Goal: Answer question/provide support

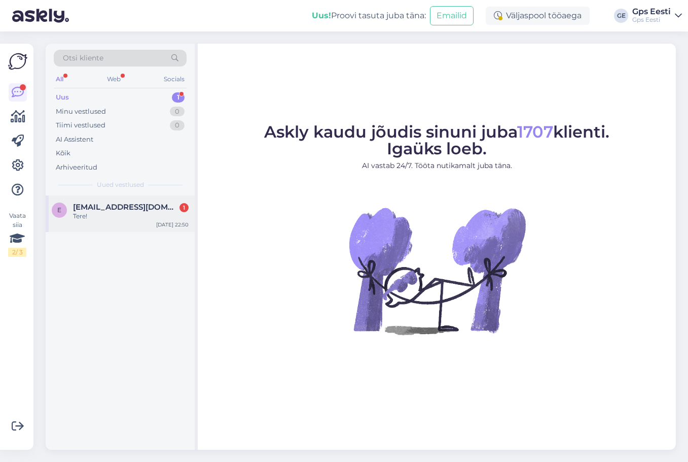
click at [107, 214] on div "Tere!" at bounding box center [131, 216] width 116 height 9
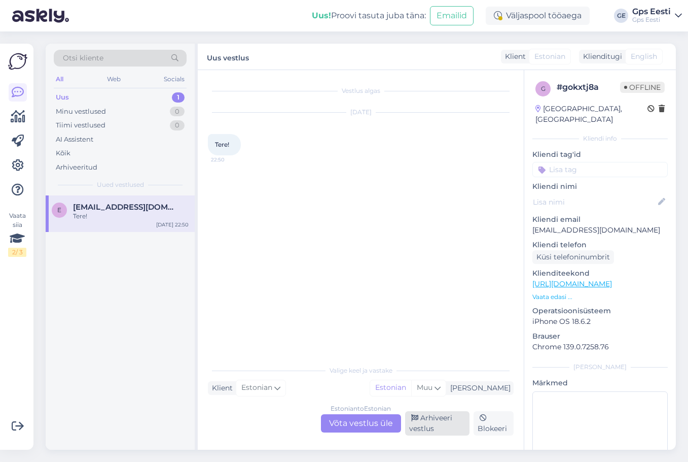
click at [442, 430] on div "Arhiveeri vestlus" at bounding box center [437, 423] width 64 height 24
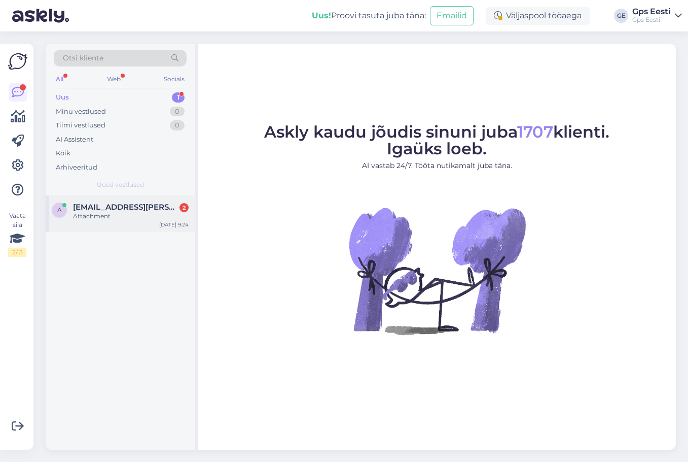
click at [131, 208] on span "[EMAIL_ADDRESS][PERSON_NAME][DOMAIN_NAME]" at bounding box center [126, 206] width 106 height 9
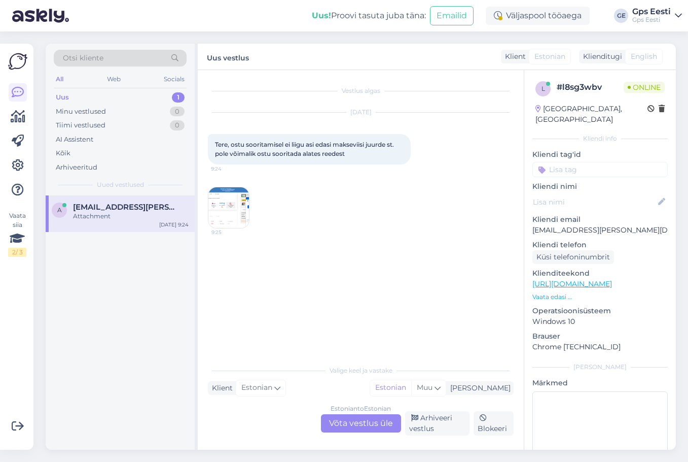
click at [226, 218] on img at bounding box center [228, 207] width 41 height 41
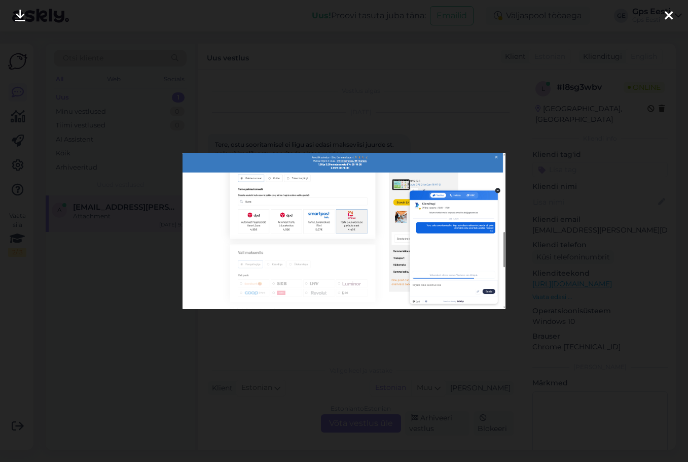
click at [272, 203] on img at bounding box center [344, 231] width 323 height 156
drag, startPoint x: 262, startPoint y: 204, endPoint x: 202, endPoint y: 226, distance: 63.7
click at [202, 226] on img at bounding box center [344, 231] width 323 height 156
click at [674, 17] on div at bounding box center [669, 16] width 20 height 32
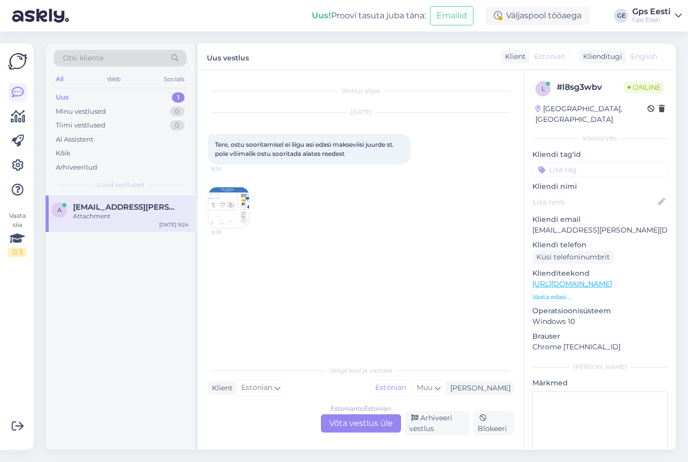
click at [356, 425] on div "Estonian to Estonian Võta vestlus üle" at bounding box center [361, 423] width 80 height 18
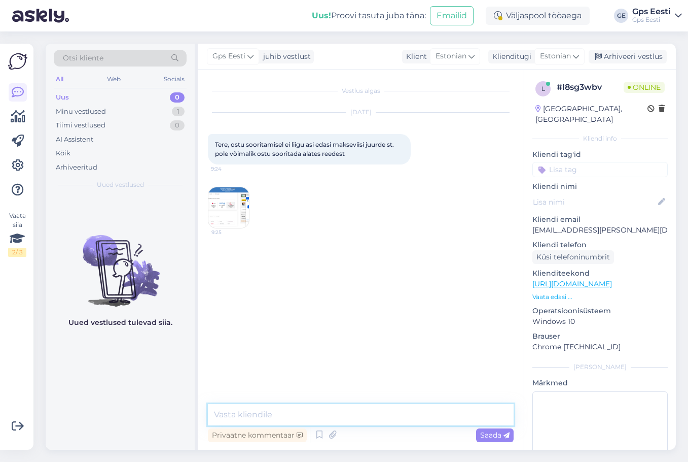
click at [313, 415] on textarea at bounding box center [361, 414] width 306 height 21
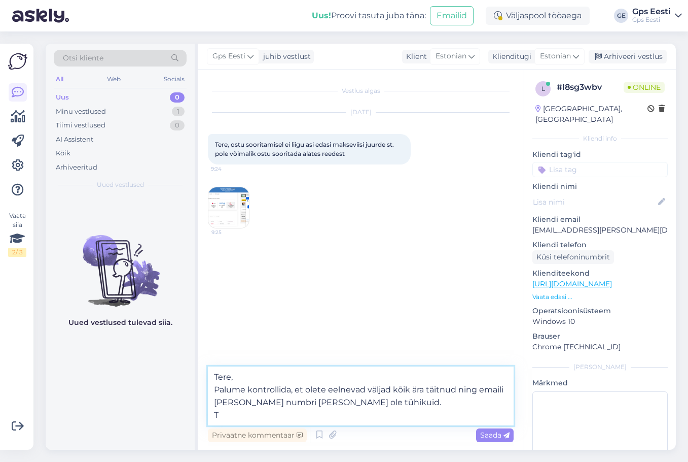
click at [240, 419] on textarea "Tere, Palume kontrollida, et olete eelnevad väljad kõik ära täitnud ning emaili…" at bounding box center [361, 395] width 306 height 59
type textarea "Tere, Palume kontrollida, et olete eelnevad väljad kõik ära täitnud ning emaili…"
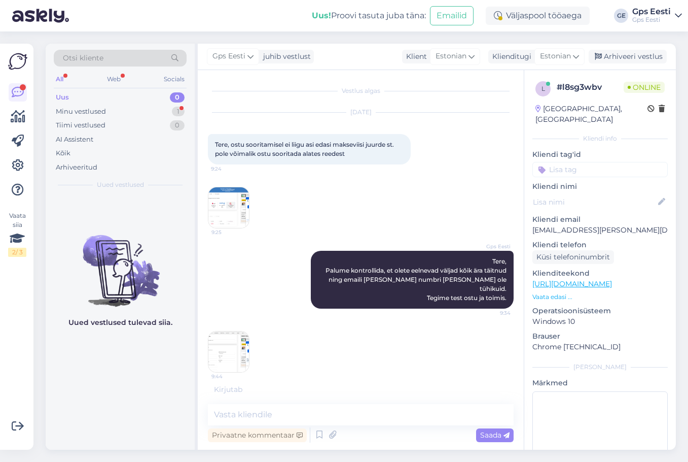
click at [228, 340] on img at bounding box center [228, 351] width 41 height 41
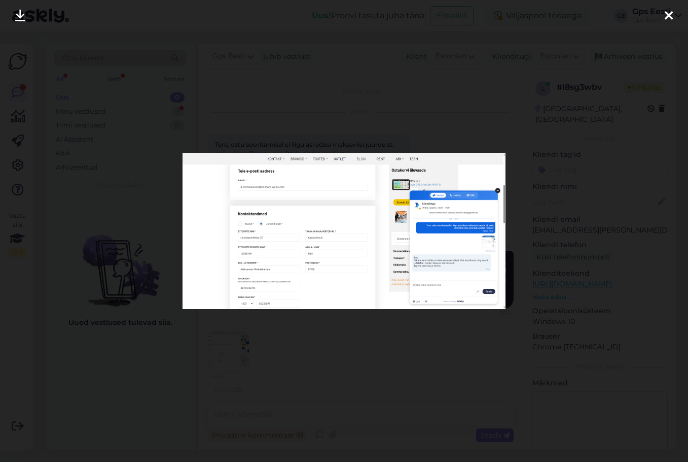
click at [305, 208] on img at bounding box center [344, 231] width 323 height 156
click at [250, 242] on img at bounding box center [344, 231] width 323 height 156
click at [666, 14] on icon at bounding box center [669, 16] width 8 height 13
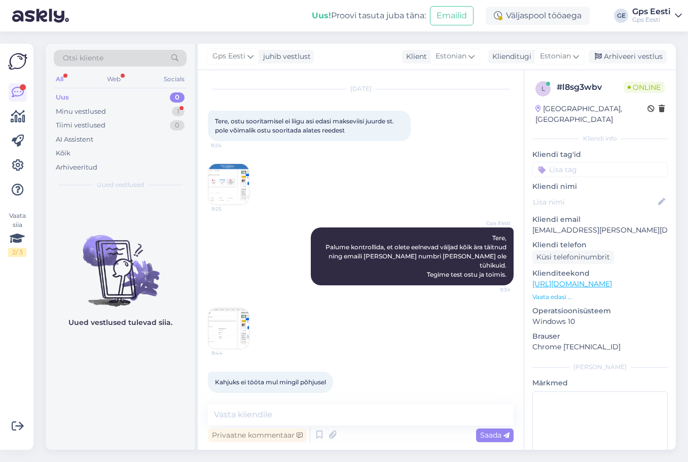
click at [612, 279] on link "[URL][DOMAIN_NAME]" at bounding box center [573, 283] width 80 height 9
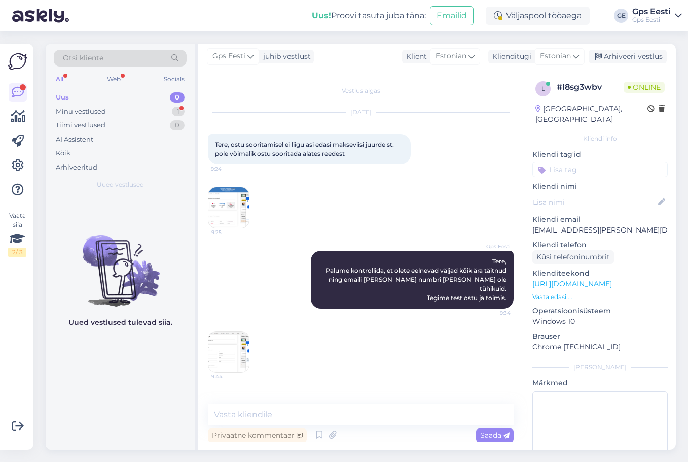
click at [222, 212] on img at bounding box center [228, 207] width 41 height 41
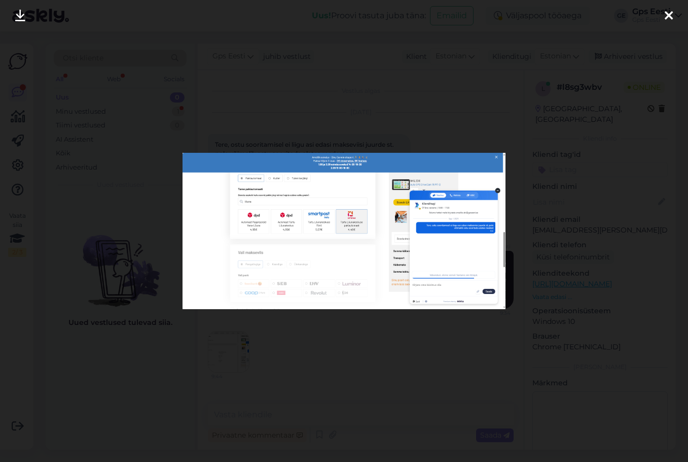
click at [665, 16] on icon at bounding box center [669, 16] width 8 height 13
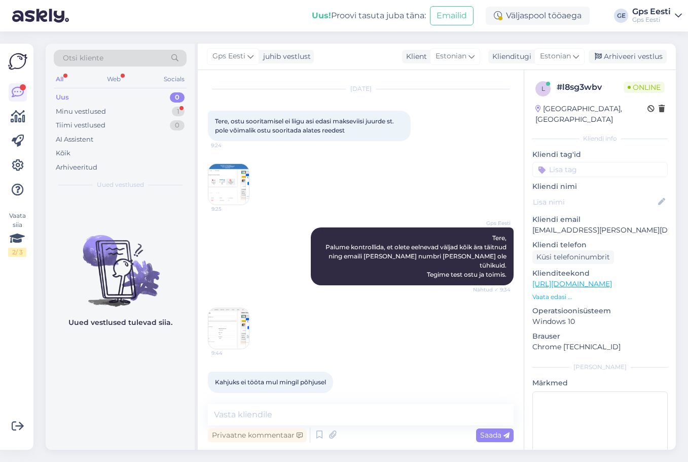
scroll to position [85, 0]
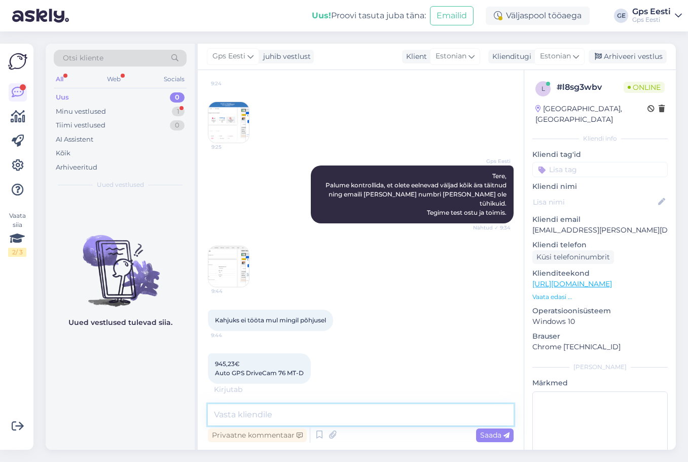
click at [294, 417] on textarea at bounding box center [361, 414] width 306 height 21
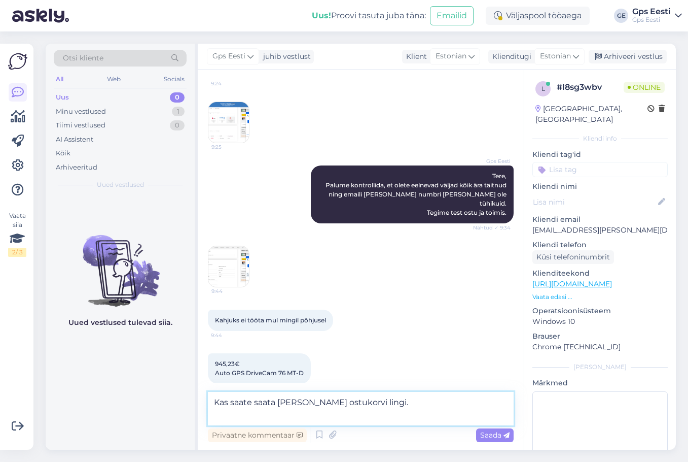
click at [234, 413] on textarea "Kas saate saata [PERSON_NAME] ostukorvi lingi." at bounding box center [361, 408] width 306 height 33
paste textarea "JAGA ostukorvi linki"
type textarea "Kas saate saata [PERSON_NAME] ostukorvi lingi. Kohe üleval "JAGA ostukorvi link…"
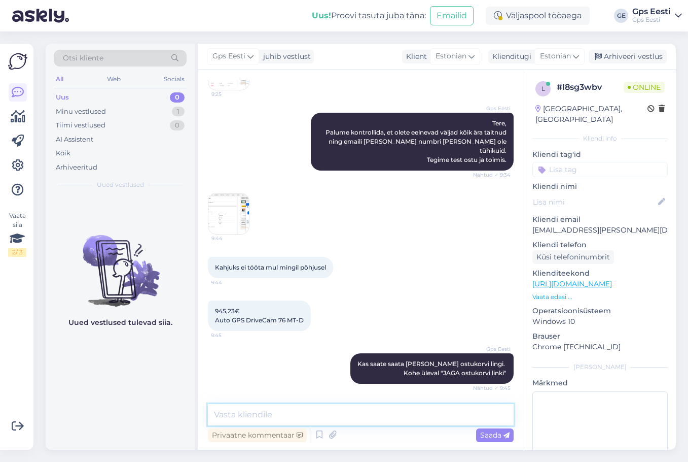
scroll to position [0, 0]
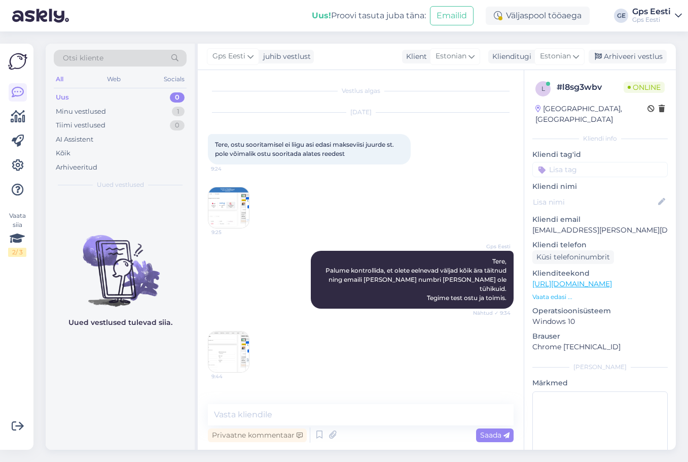
click at [213, 200] on img at bounding box center [228, 207] width 41 height 41
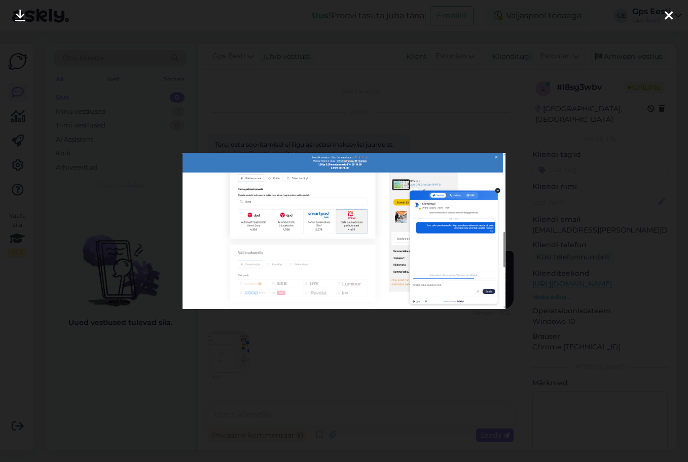
click at [347, 245] on img at bounding box center [344, 231] width 323 height 156
click at [667, 13] on icon at bounding box center [669, 16] width 8 height 13
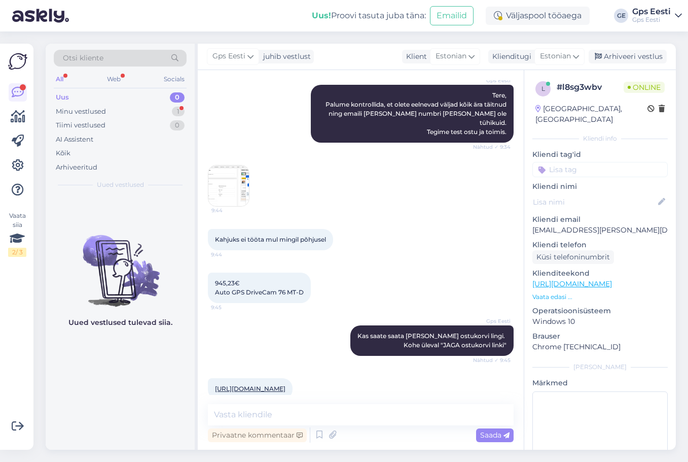
scroll to position [182, 0]
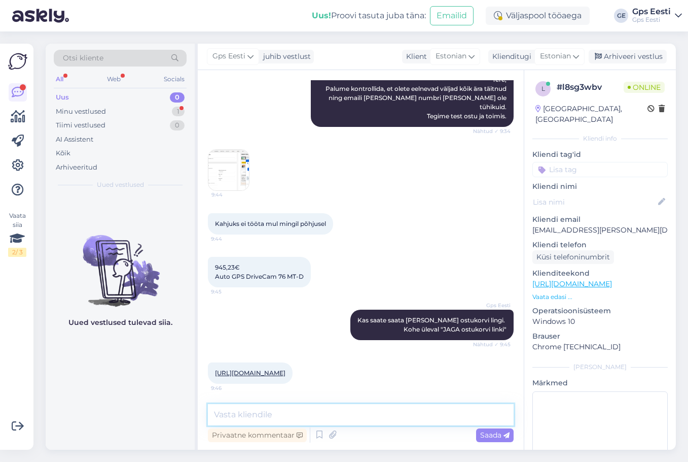
click at [331, 408] on textarea at bounding box center [361, 414] width 306 height 21
type textarea "T"
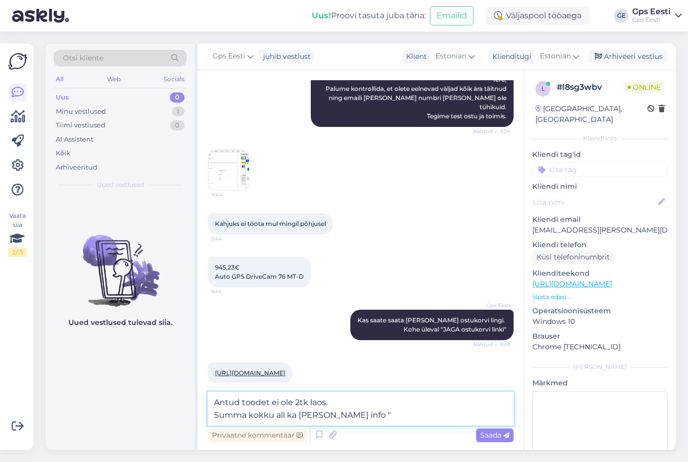
paste textarea "[PERSON_NAME] ostukorvi lisatud tooted pole kahjuks enam laos saadaval."
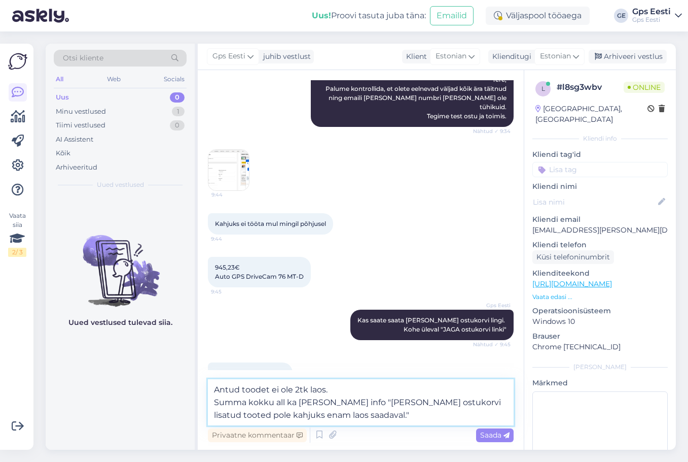
click at [371, 417] on textarea "Antud toodet ei ole 2tk laos. Summa kokku all ka [PERSON_NAME] info "[PERSON_NA…" at bounding box center [361, 402] width 306 height 46
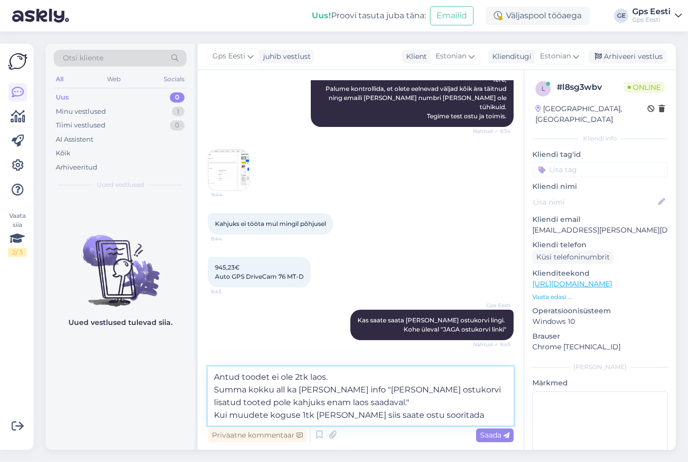
type textarea "Antud toodet ei ole 2tk laos. Summa kokku all ka [PERSON_NAME] info "[PERSON_NA…"
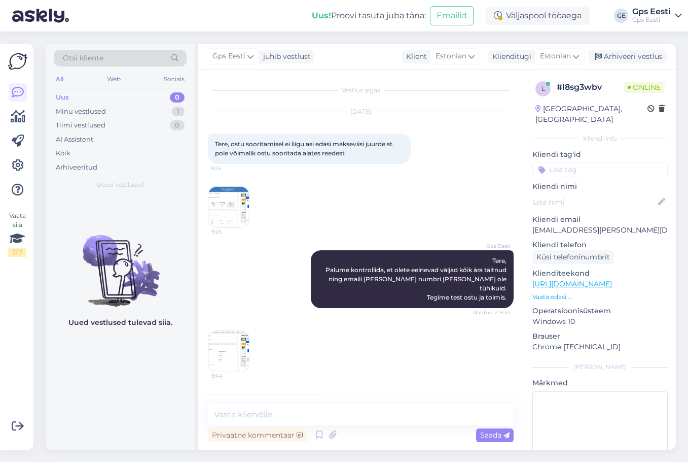
scroll to position [0, 0]
click at [234, 210] on img at bounding box center [228, 207] width 41 height 41
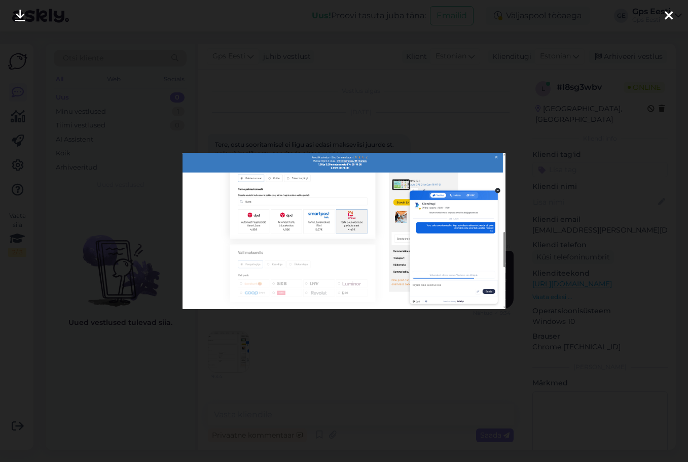
click at [672, 13] on icon at bounding box center [669, 16] width 8 height 13
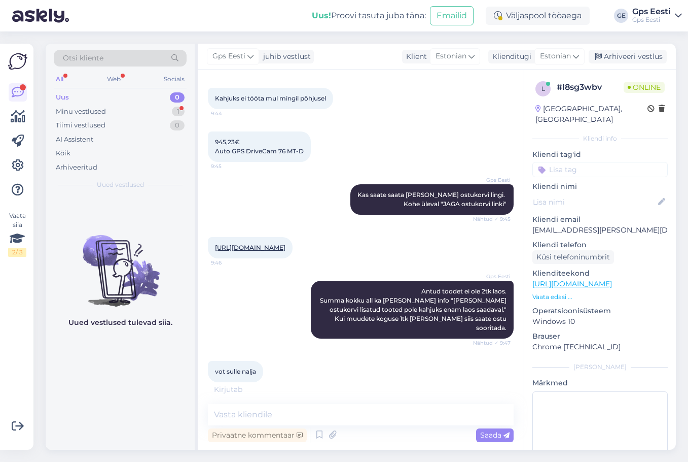
scroll to position [340, 0]
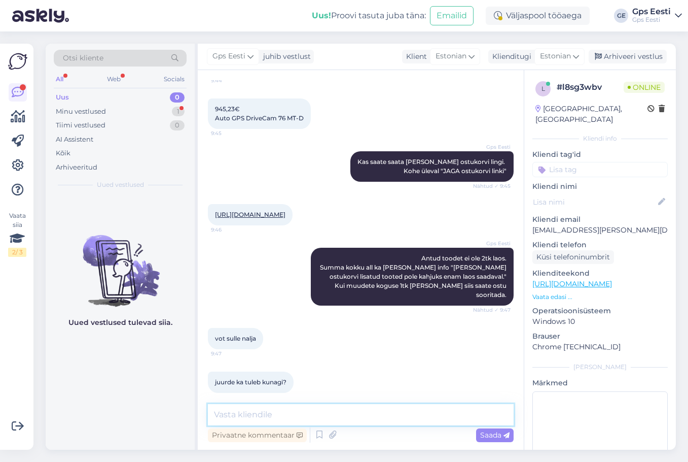
click at [256, 418] on textarea at bounding box center [361, 414] width 306 height 21
type textarea "Paari nädala jooksul on uus partii saabumas."
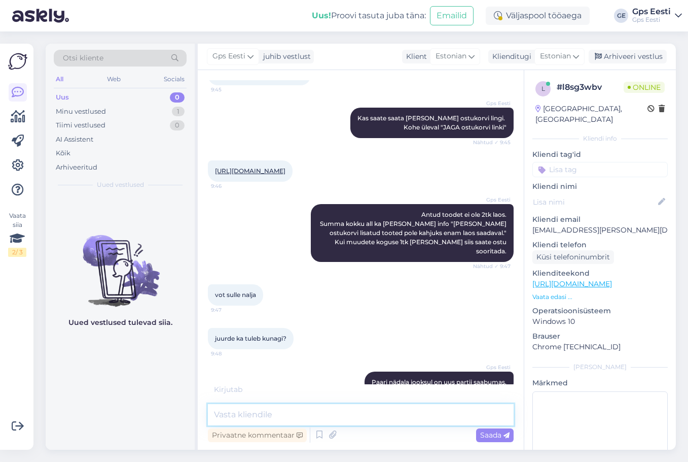
scroll to position [427, 0]
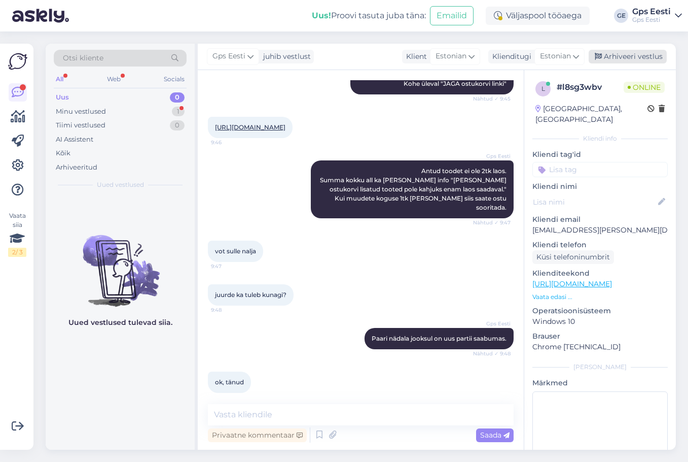
click at [617, 55] on div "Arhiveeri vestlus" at bounding box center [628, 57] width 78 height 14
